Goal: Task Accomplishment & Management: Manage account settings

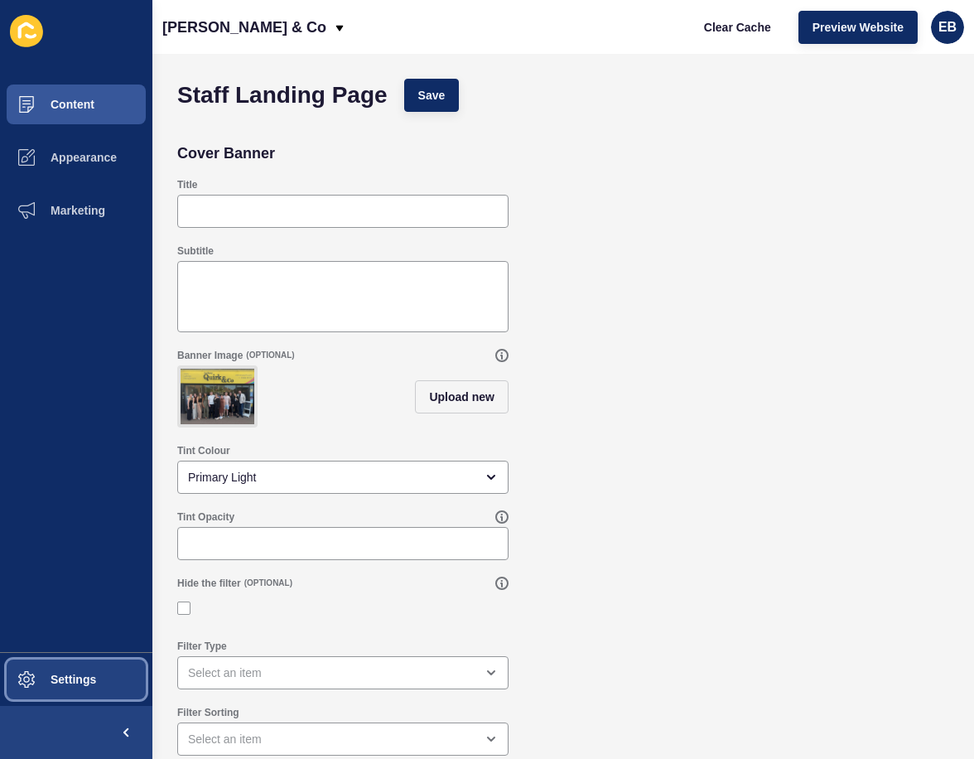
click at [69, 686] on button "Settings" at bounding box center [76, 679] width 152 height 53
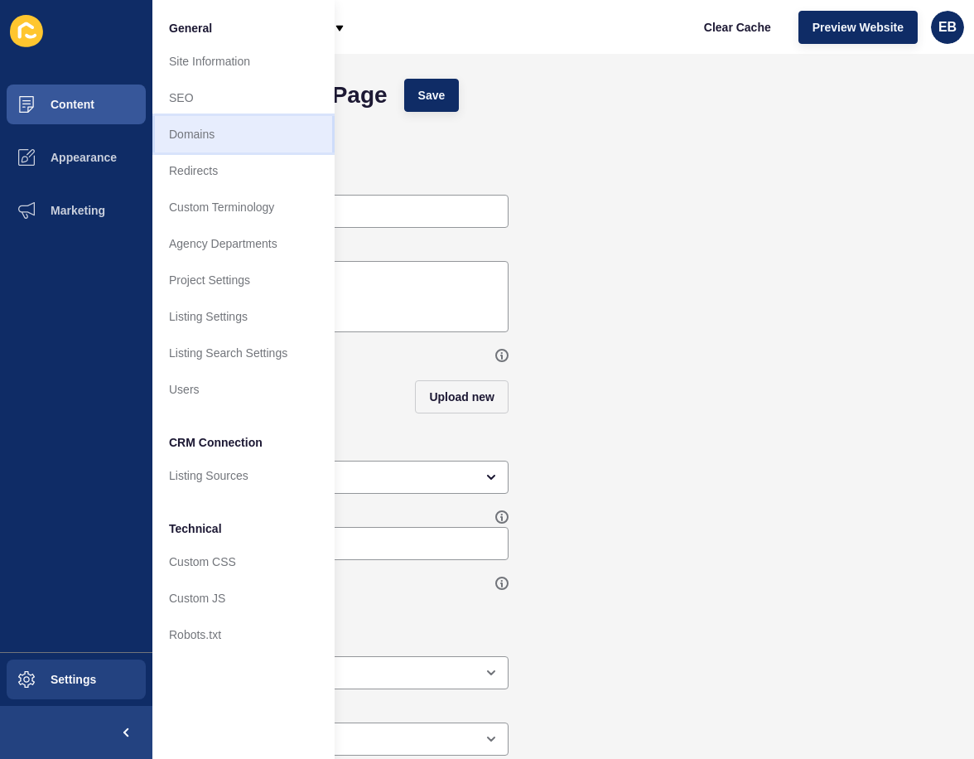
click at [248, 124] on link "Domains" at bounding box center [243, 134] width 182 height 36
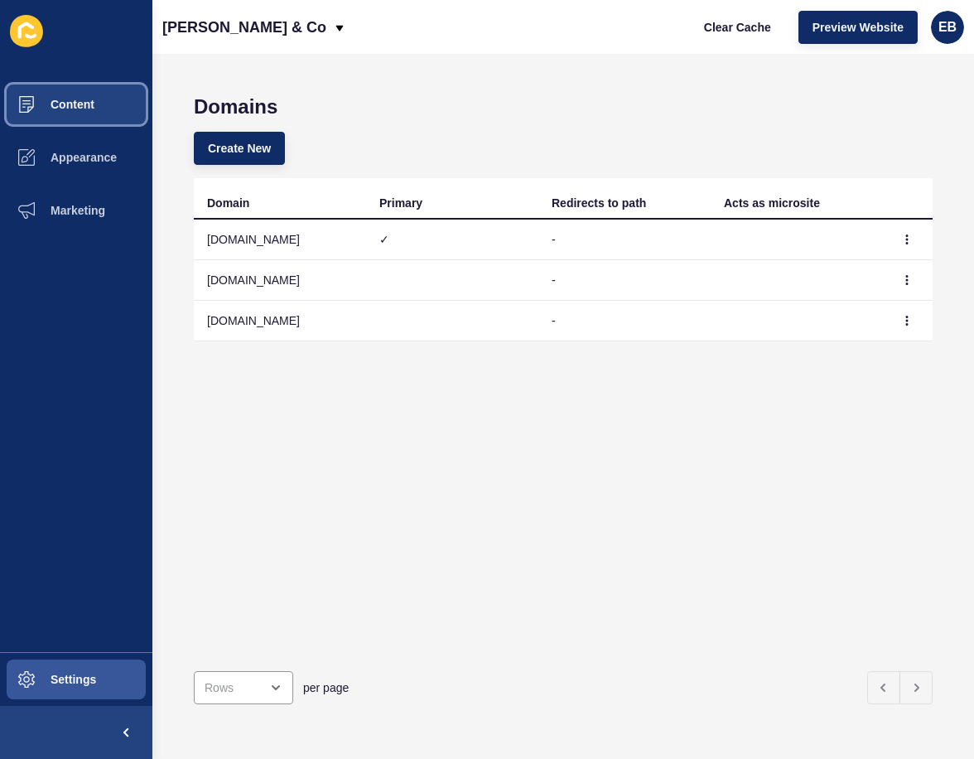
click at [99, 108] on button "Content" at bounding box center [76, 104] width 152 height 53
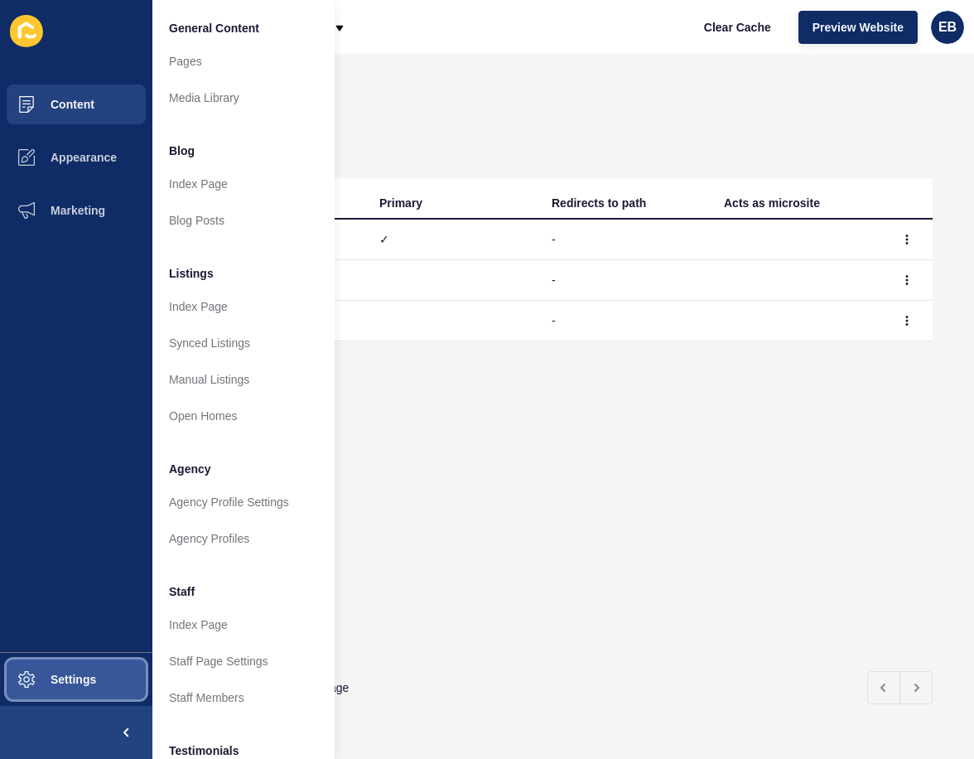
click at [99, 683] on button "Settings" at bounding box center [76, 679] width 152 height 53
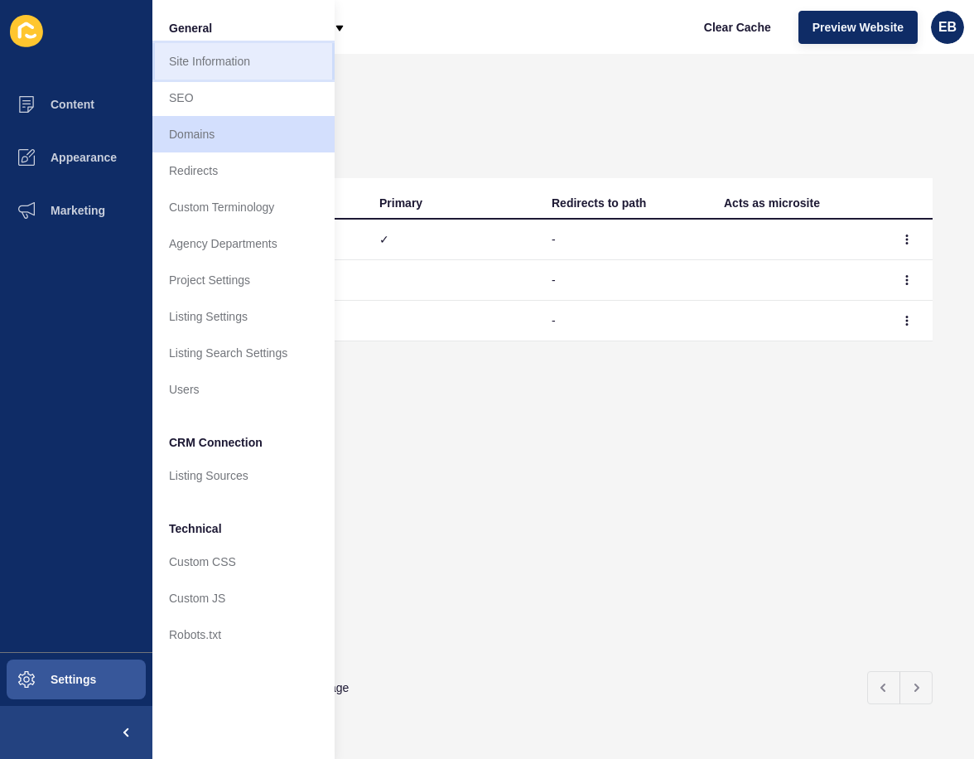
click at [239, 60] on link "Site Information" at bounding box center [243, 61] width 182 height 36
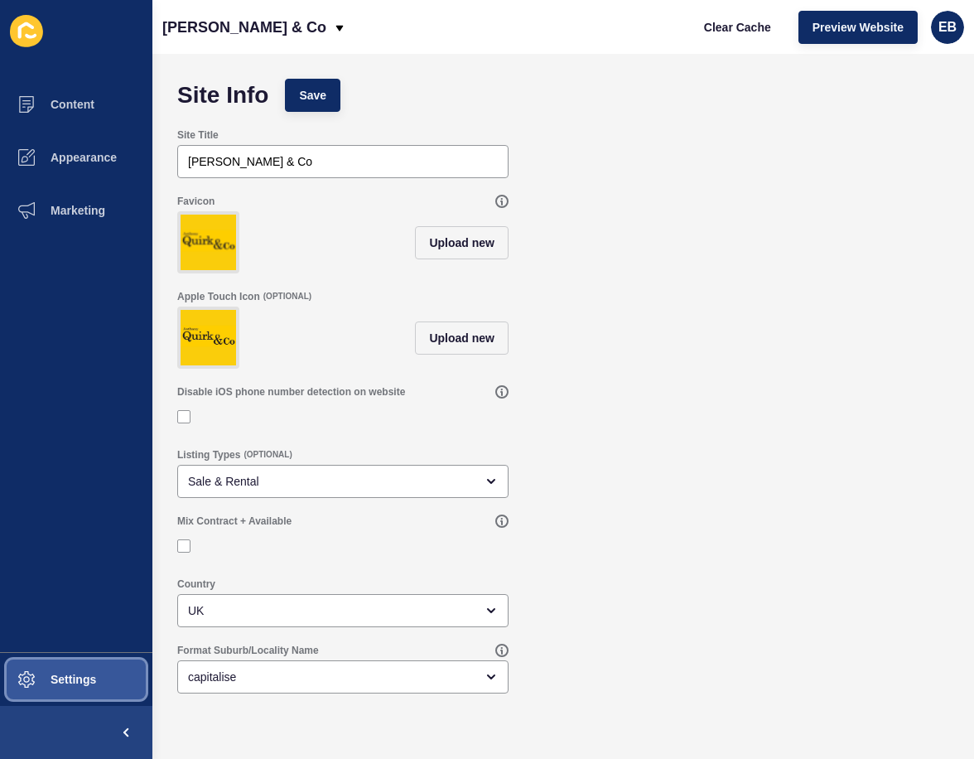
click at [121, 673] on button "Settings" at bounding box center [76, 679] width 152 height 53
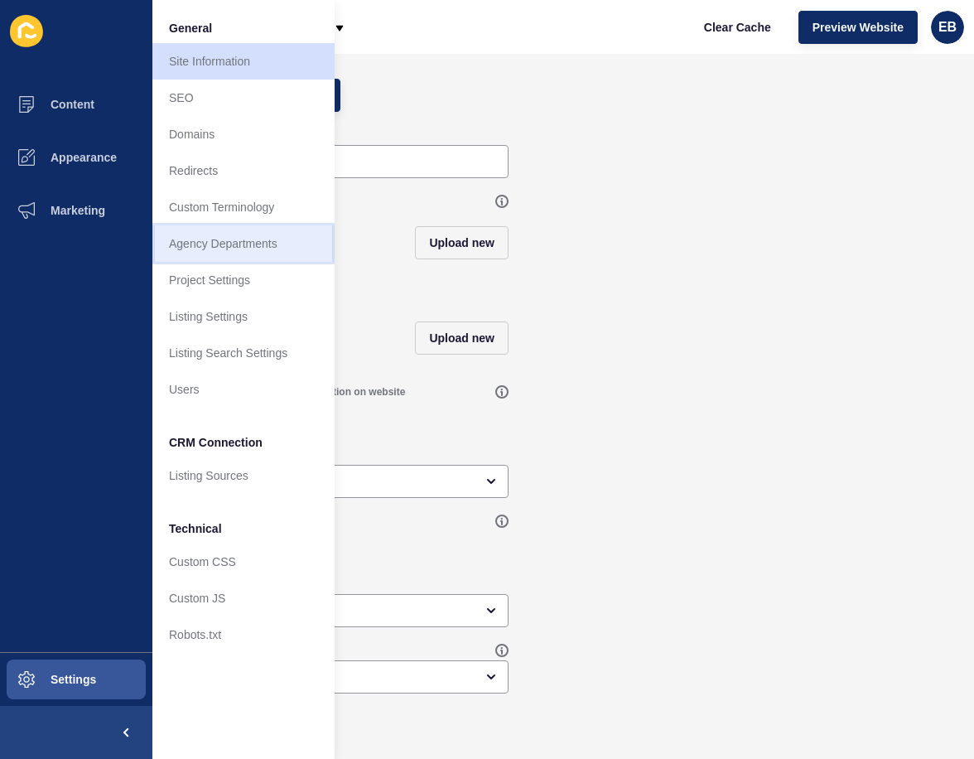
click at [270, 241] on link "Agency Departments" at bounding box center [243, 243] width 182 height 36
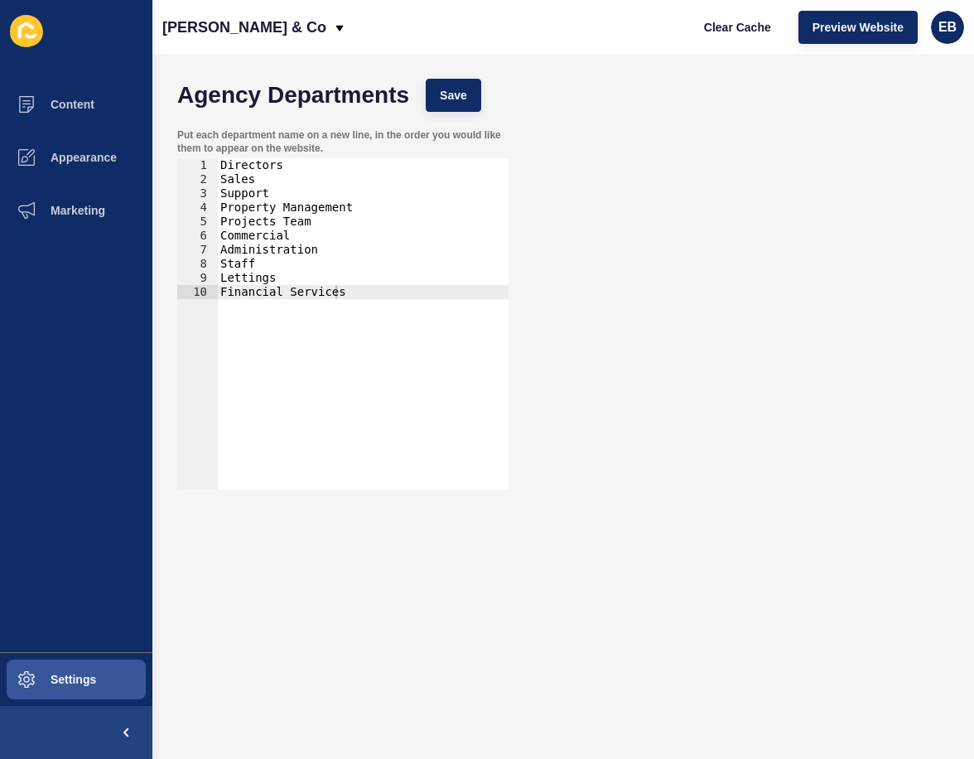
type textarea "Lettings"
click at [284, 277] on div "Directors Sales Support Property Management Projects Team Commercial Administra…" at bounding box center [363, 338] width 292 height 360
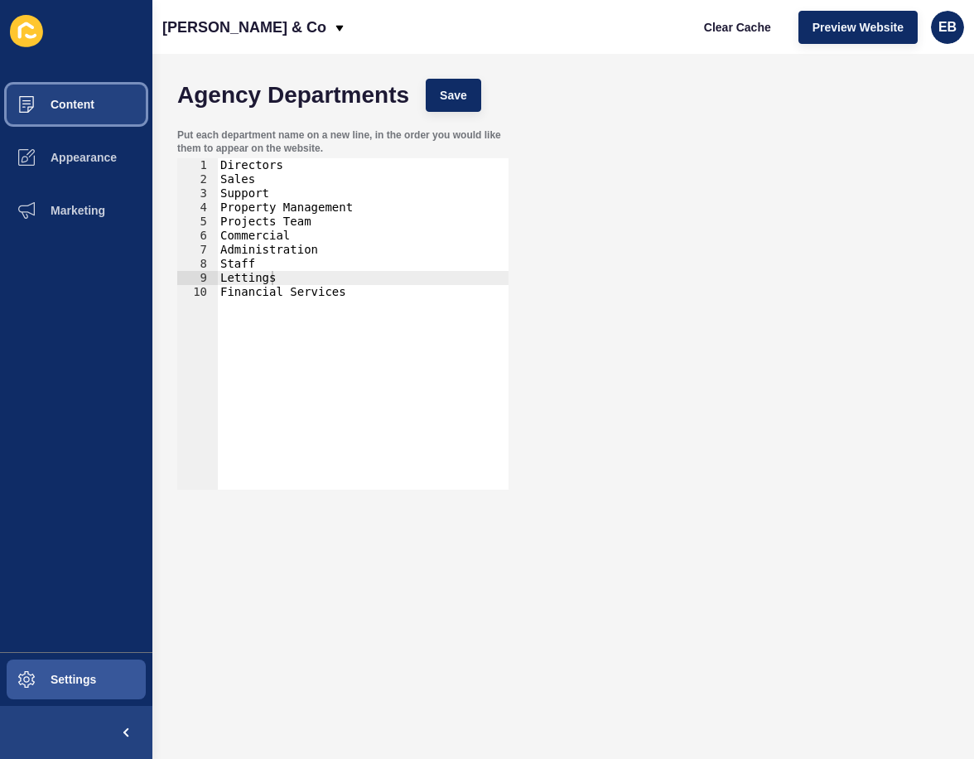
click at [103, 111] on button "Content" at bounding box center [76, 104] width 152 height 53
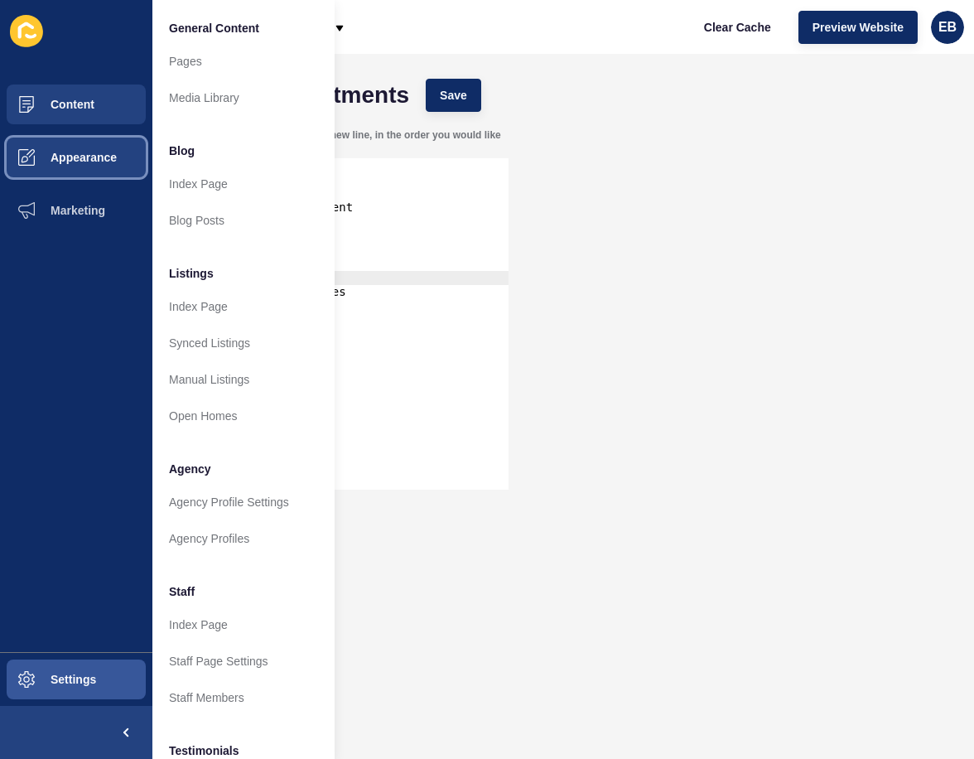
click at [109, 152] on span "Appearance" at bounding box center [57, 157] width 119 height 13
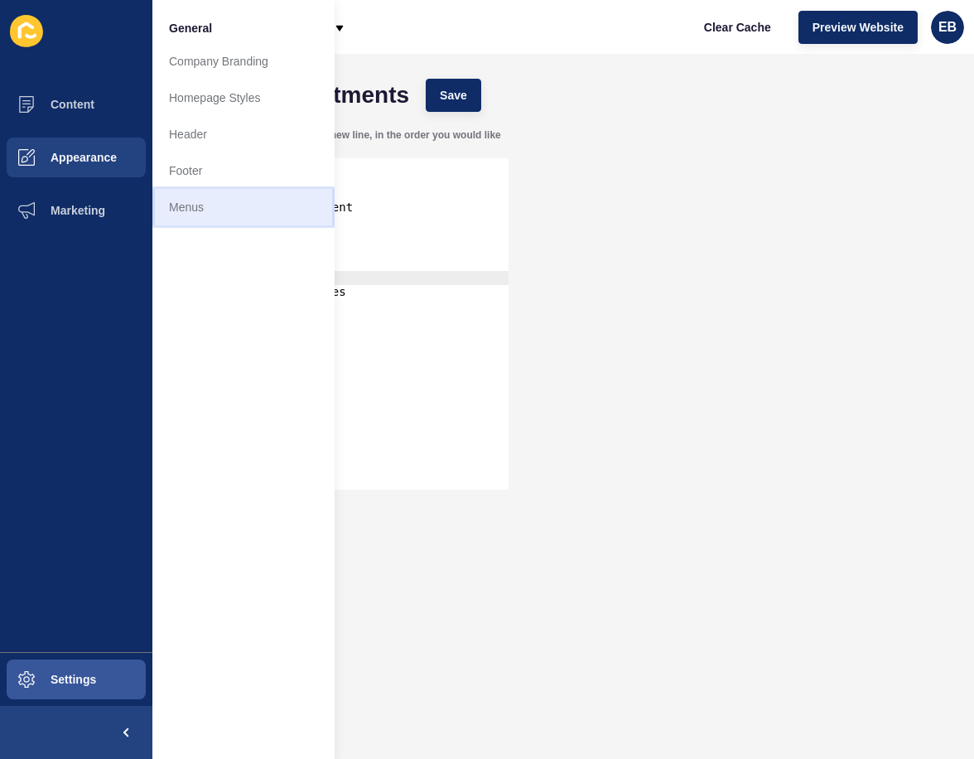
click at [168, 200] on link "Menus" at bounding box center [243, 207] width 182 height 36
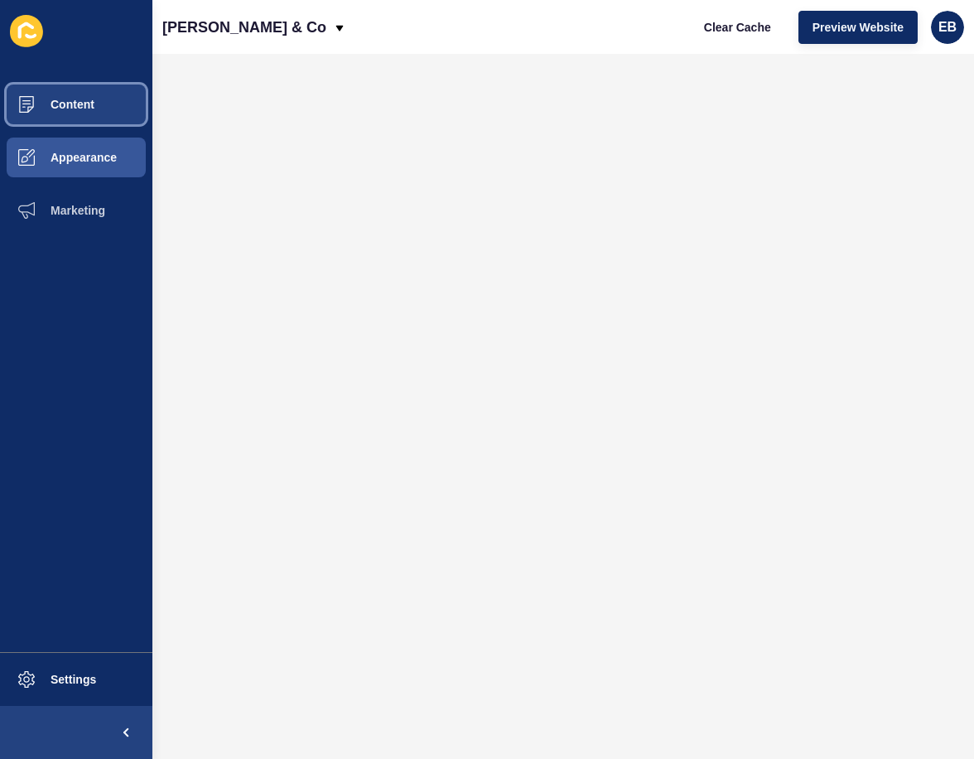
click at [127, 101] on button "Content" at bounding box center [76, 104] width 152 height 53
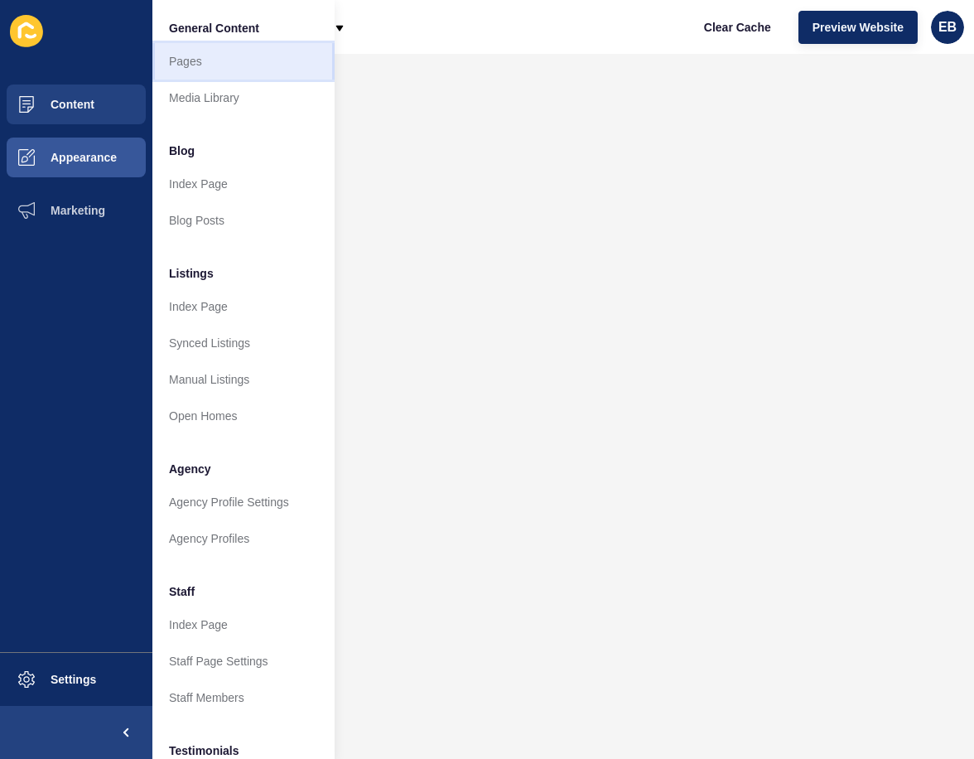
click at [228, 50] on link "Pages" at bounding box center [243, 61] width 182 height 36
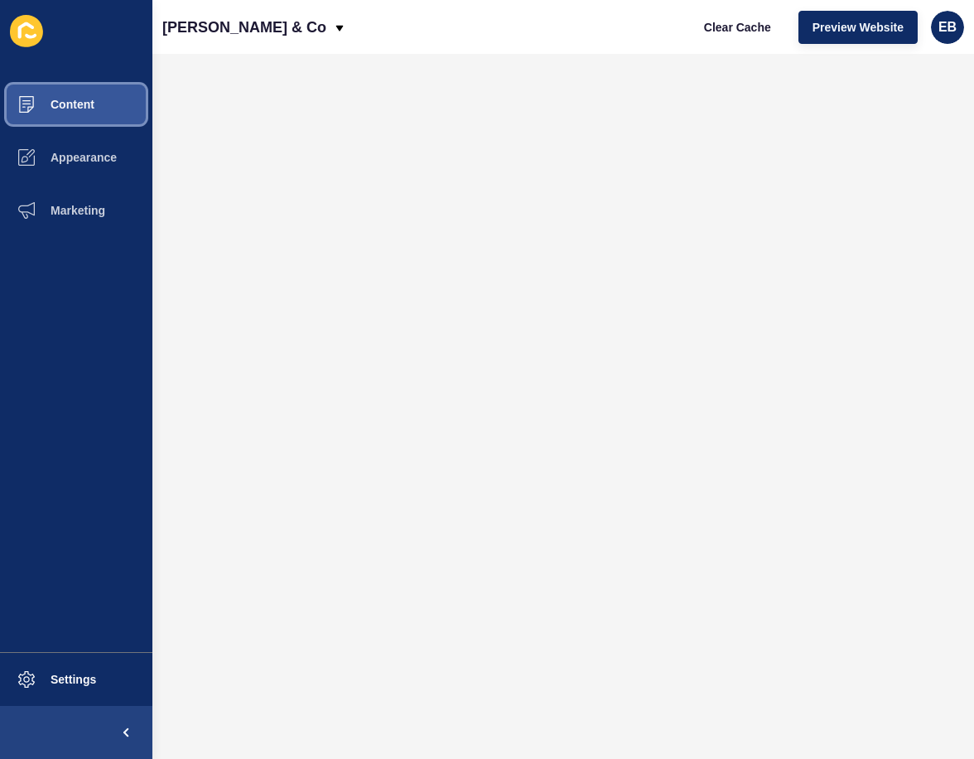
click at [86, 96] on button "Content" at bounding box center [76, 104] width 152 height 53
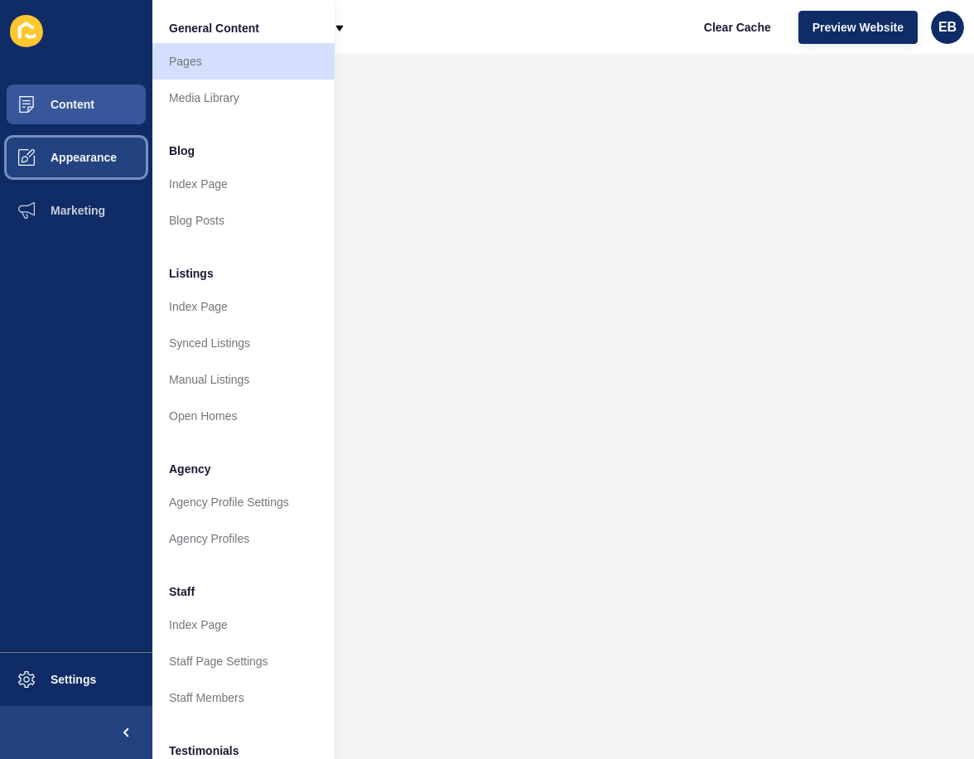
click at [116, 169] on button "Appearance" at bounding box center [76, 157] width 152 height 53
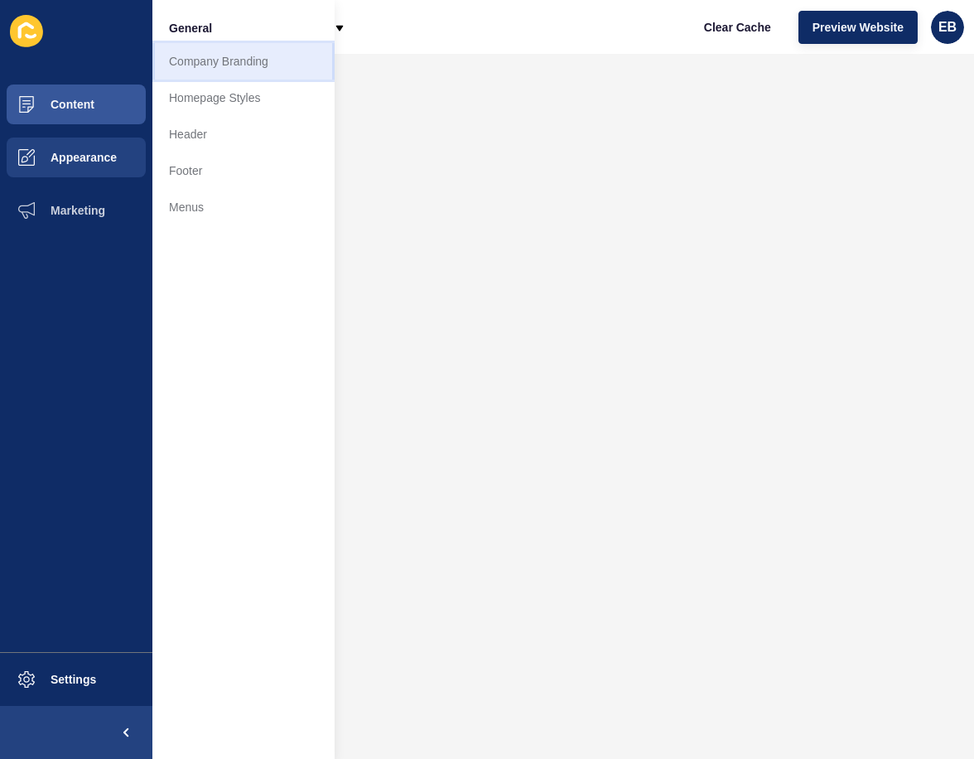
click at [302, 57] on link "Company Branding" at bounding box center [243, 61] width 182 height 36
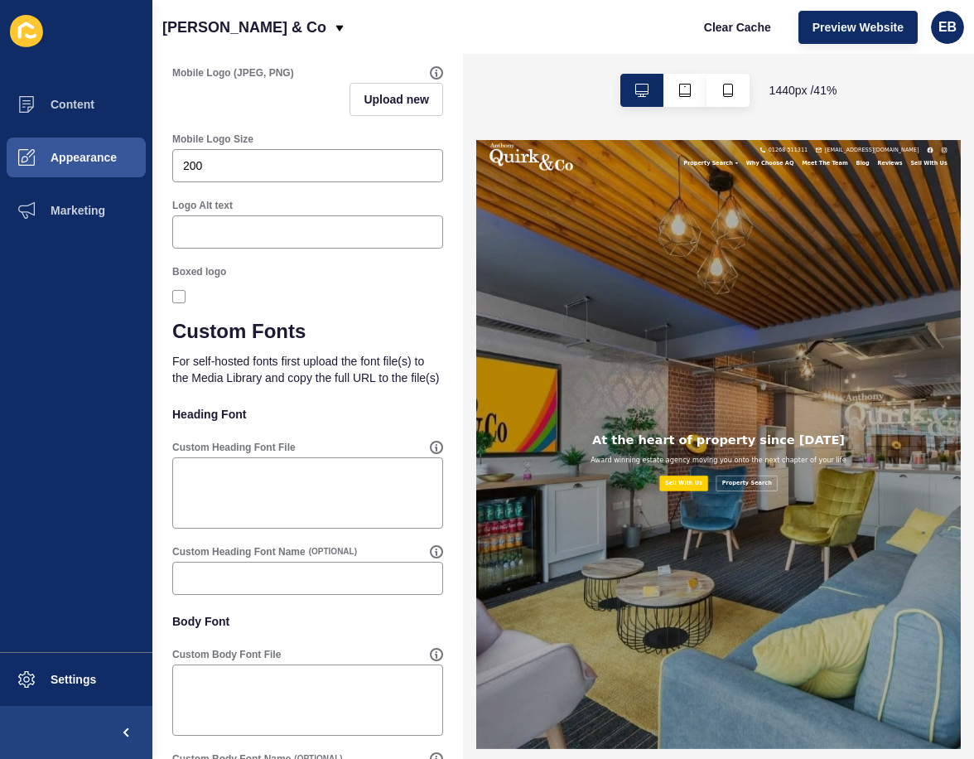
scroll to position [1011, 0]
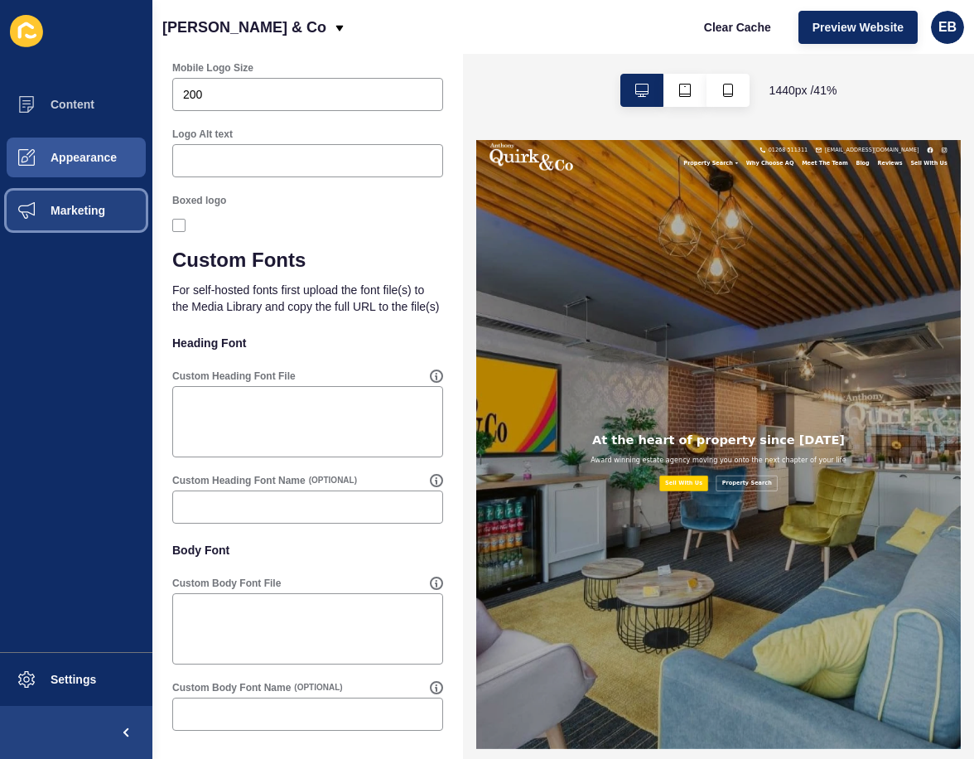
click at [100, 224] on button "Marketing" at bounding box center [76, 210] width 152 height 53
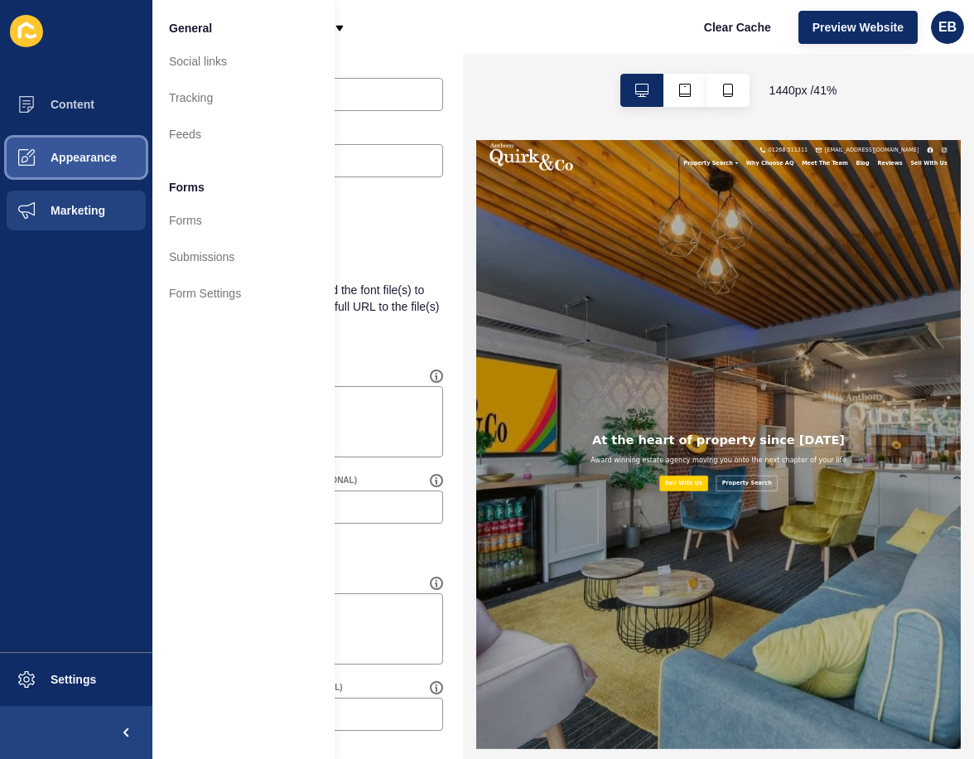
click at [96, 175] on button "Appearance" at bounding box center [76, 157] width 152 height 53
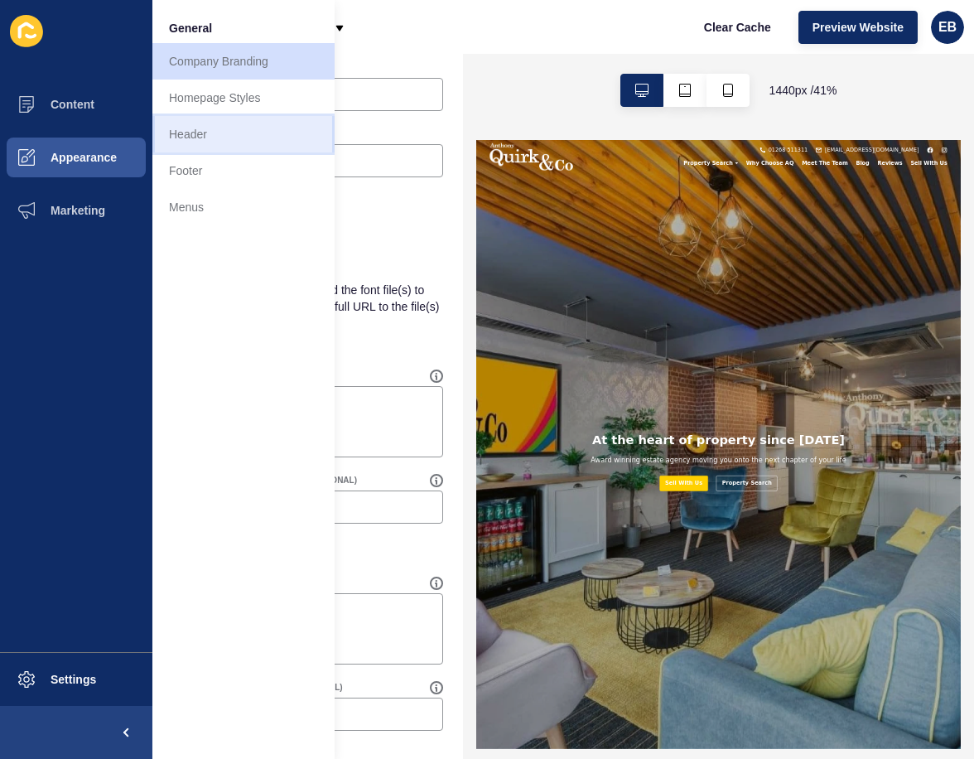
click at [247, 136] on link "Header" at bounding box center [243, 134] width 182 height 36
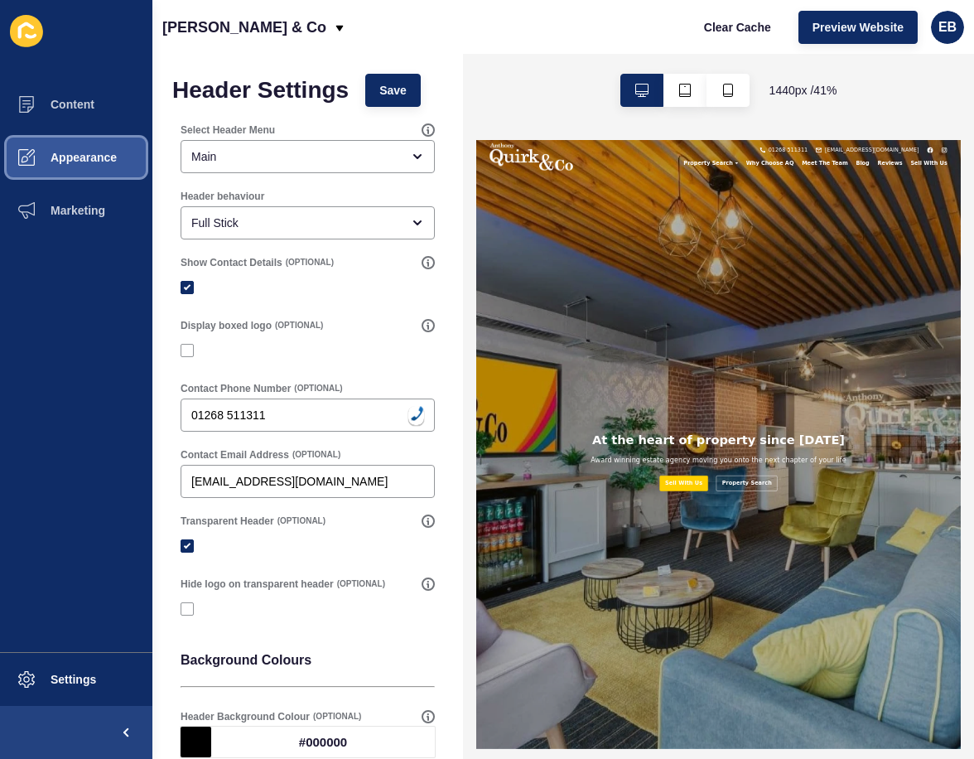
click at [130, 148] on button "Appearance" at bounding box center [76, 157] width 152 height 53
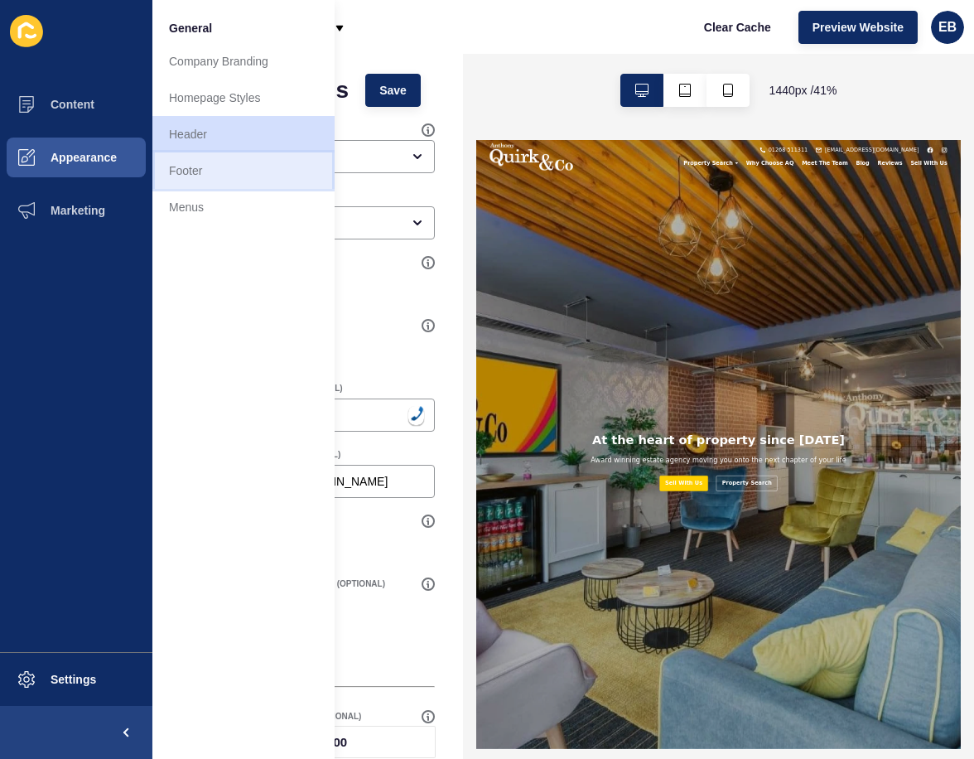
click at [191, 171] on link "Footer" at bounding box center [243, 170] width 182 height 36
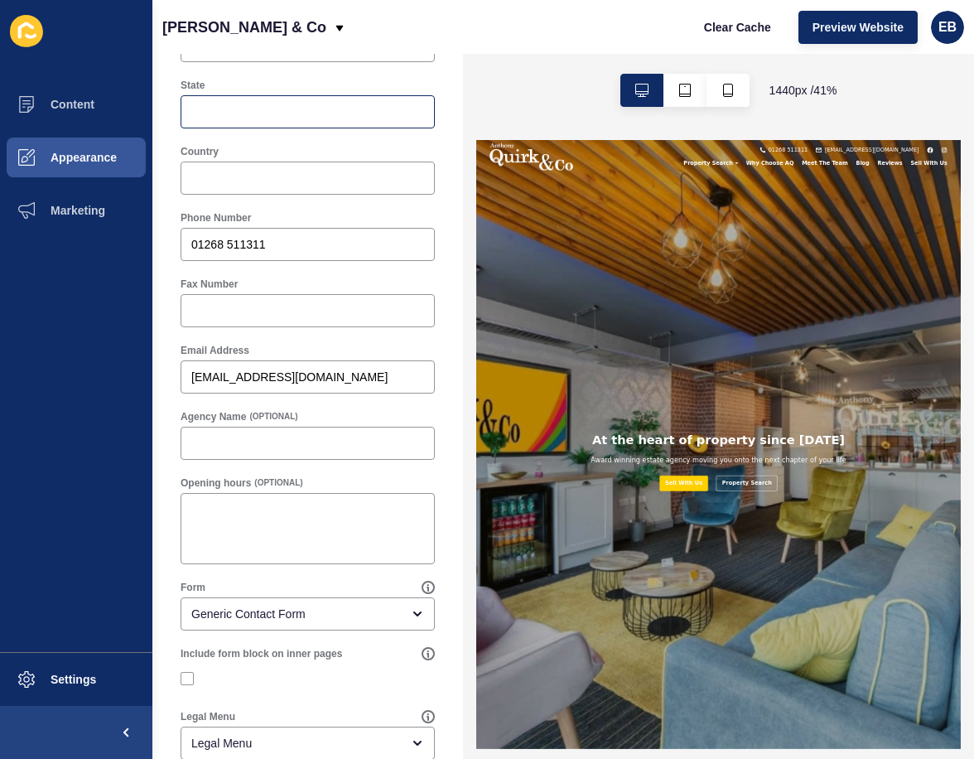
scroll to position [630, 0]
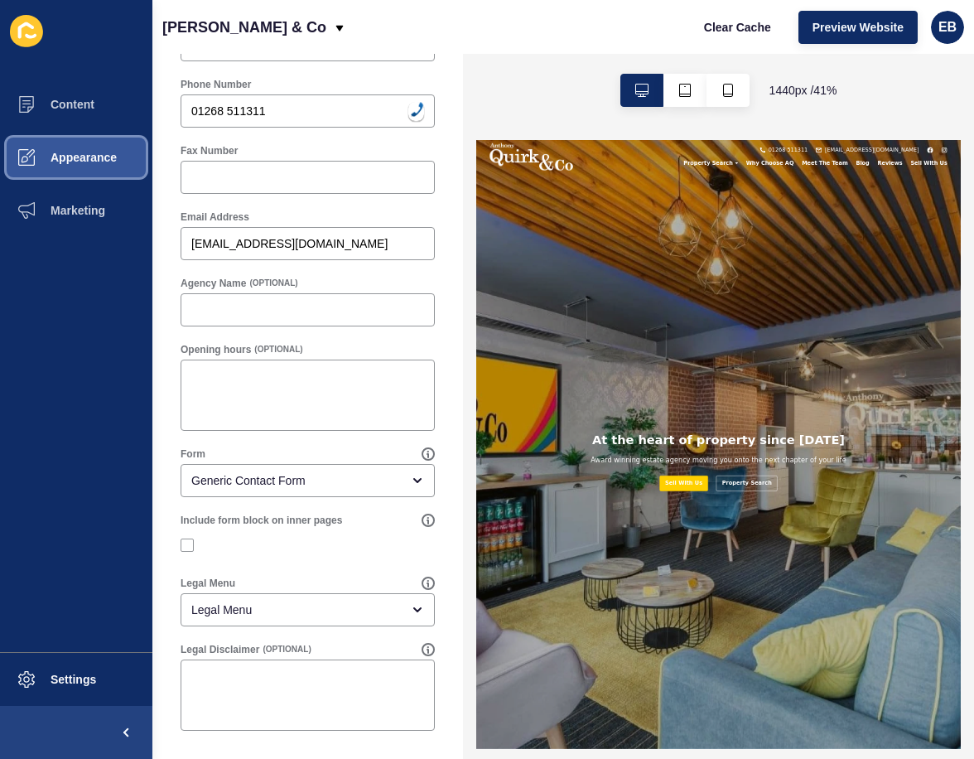
click at [118, 159] on button "Appearance" at bounding box center [76, 157] width 152 height 53
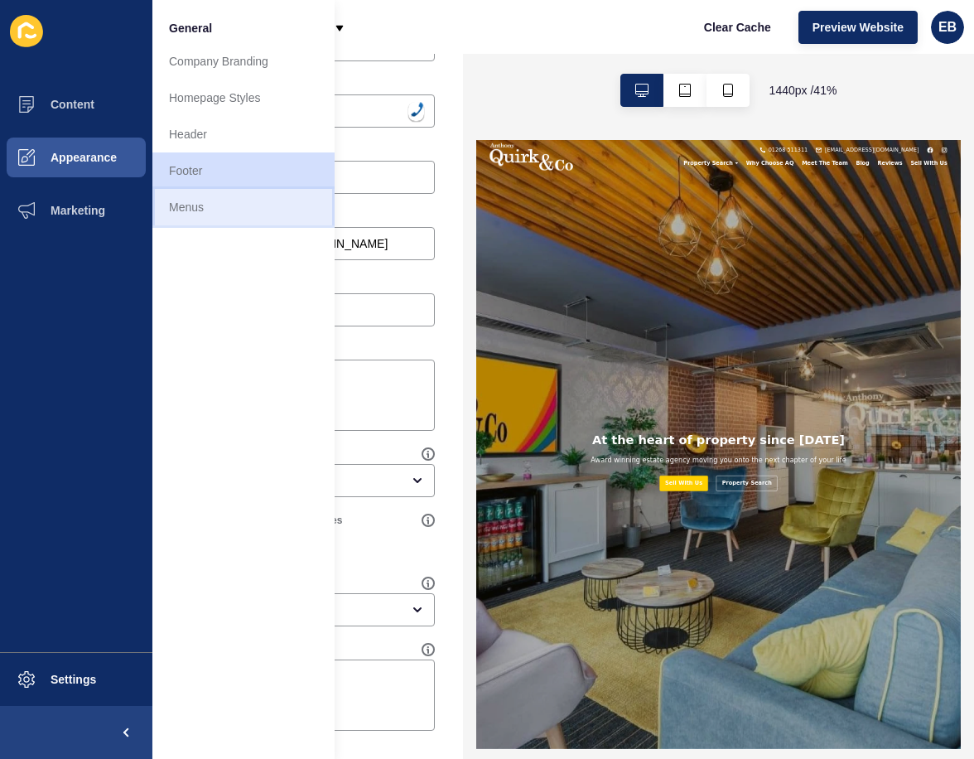
click at [256, 215] on link "Menus" at bounding box center [243, 207] width 182 height 36
